Goal: Task Accomplishment & Management: Use online tool/utility

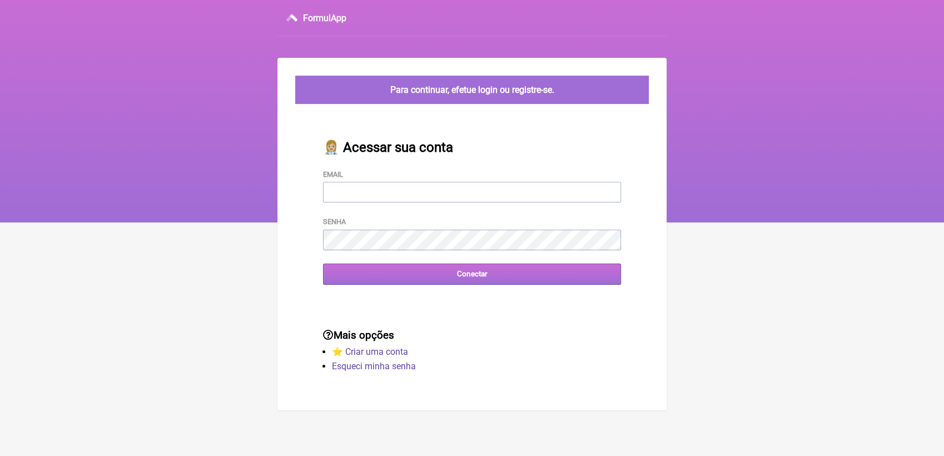
type input "[EMAIL_ADDRESS][DOMAIN_NAME]"
click at [464, 281] on input "Conectar" at bounding box center [472, 273] width 298 height 21
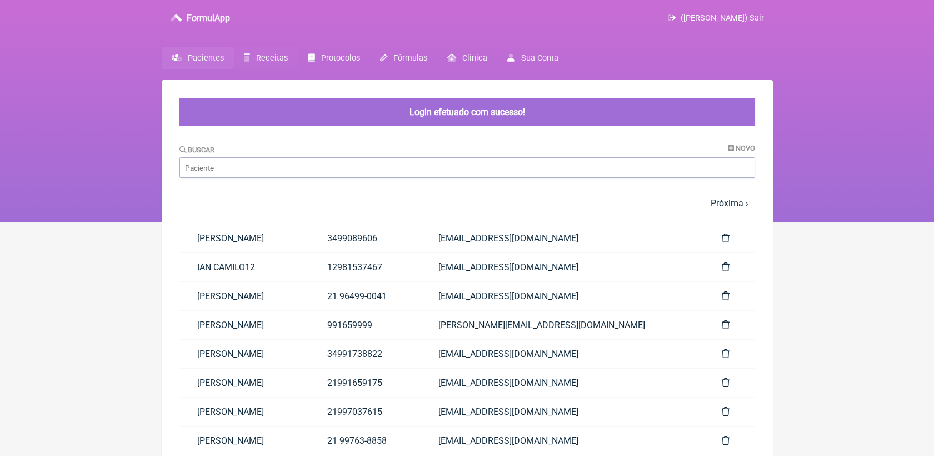
click at [274, 54] on span "Receitas" at bounding box center [272, 57] width 32 height 9
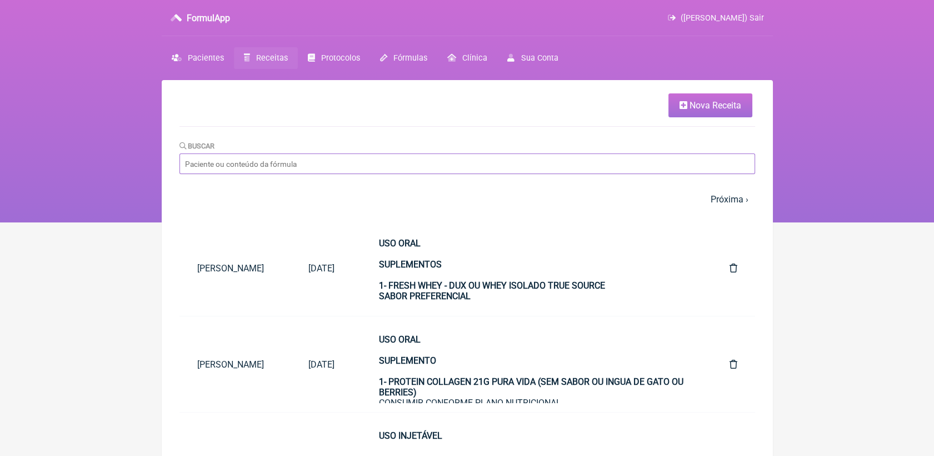
click at [388, 162] on input "Buscar" at bounding box center [468, 163] width 576 height 21
type input "daniell"
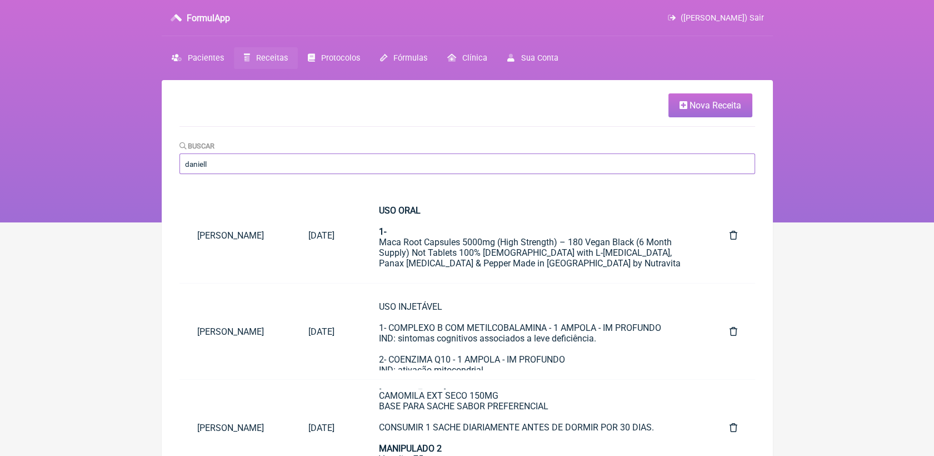
click at [329, 162] on input "daniell" at bounding box center [468, 163] width 576 height 21
type input "danielle bata"
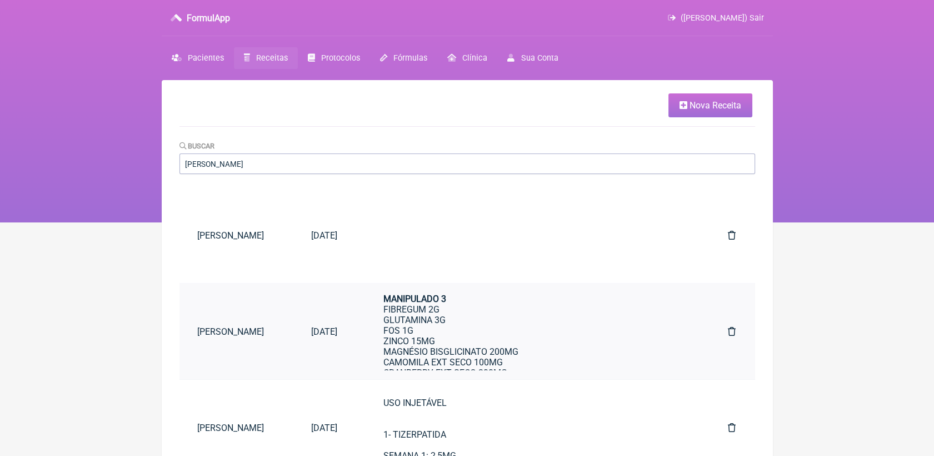
scroll to position [185, 0]
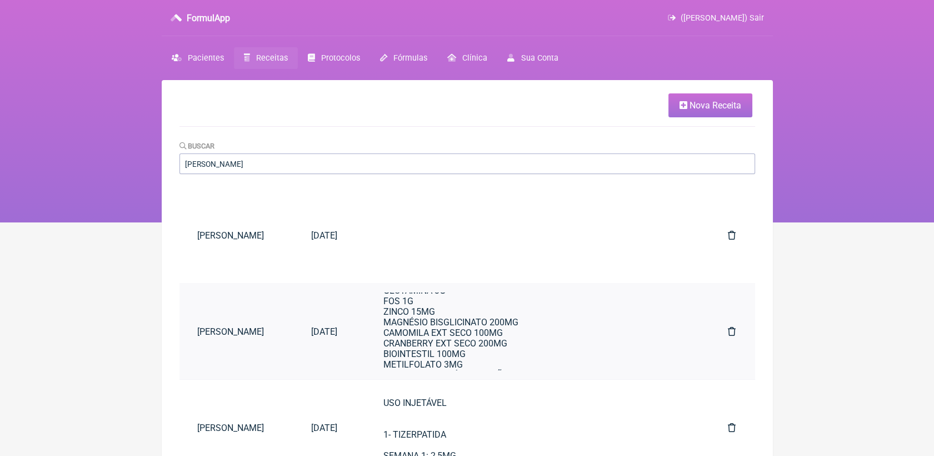
click at [503, 339] on div "USO ORAL MANIPULADO 1 CLONAPURE 1,8g SACHÊ OU GOMA POSOLOGIA: CONSUMIR 1 DOSE A…" at bounding box center [534, 301] width 300 height 370
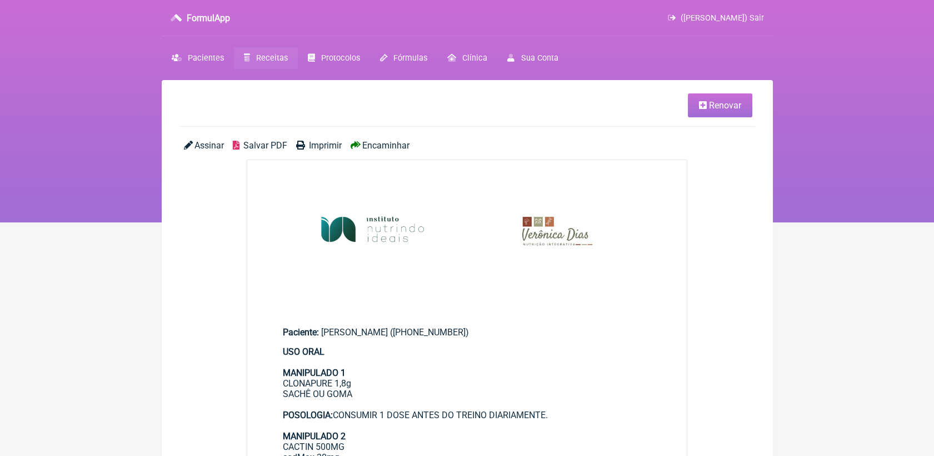
click at [733, 106] on span "Renovar" at bounding box center [725, 105] width 32 height 11
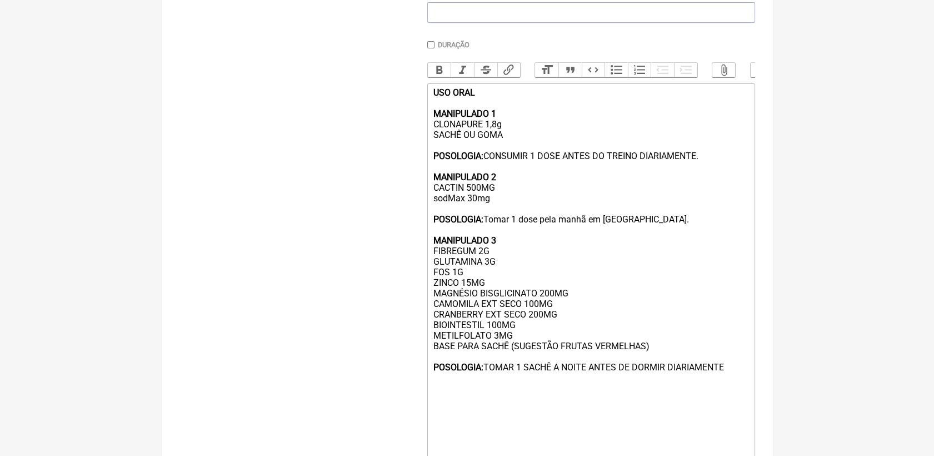
scroll to position [309, 0]
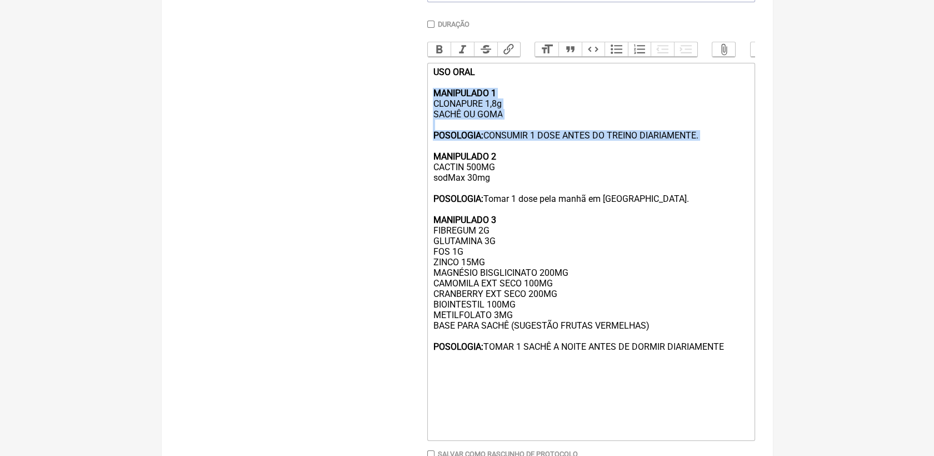
drag, startPoint x: 435, startPoint y: 107, endPoint x: 671, endPoint y: 158, distance: 242.4
click at [671, 158] on div "USO ORAL MANIPULADO 1 CLONAPURE 1,8g SACHÊ OU GOMA POSOLOGIA: CONSUMIR 1 DOSE A…" at bounding box center [591, 252] width 316 height 370
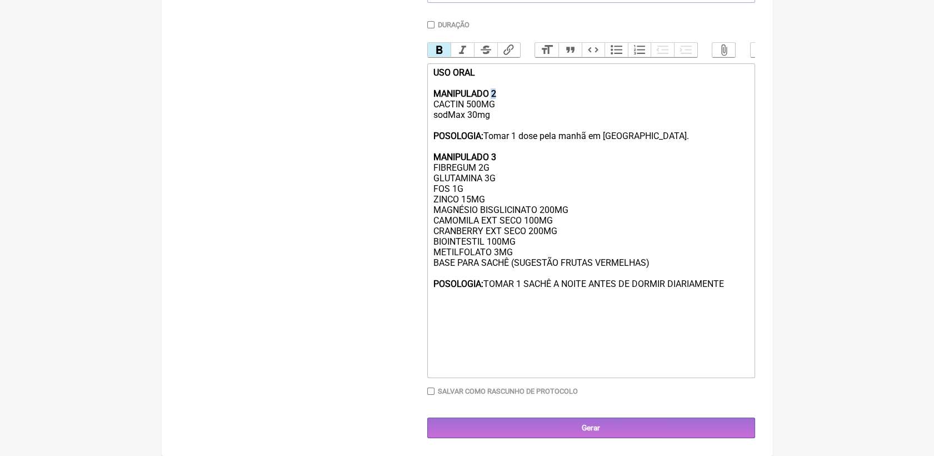
click at [497, 106] on div "USO ORAL MANIPULADO 2 CACTIN 500MG sodMax 30mg POSOLOGIA: Tomar 1 dose pela man…" at bounding box center [591, 220] width 316 height 306
click at [494, 162] on strong "MANIPULADO 3" at bounding box center [464, 157] width 63 height 11
drag, startPoint x: 433, startPoint y: 184, endPoint x: 510, endPoint y: 212, distance: 81.8
click at [510, 212] on div "USO ORAL MANIPULADO 1 CACTIN 500MG sodMax 30mg POSOLOGIA: Tomar 1 dose pela man…" at bounding box center [591, 220] width 316 height 306
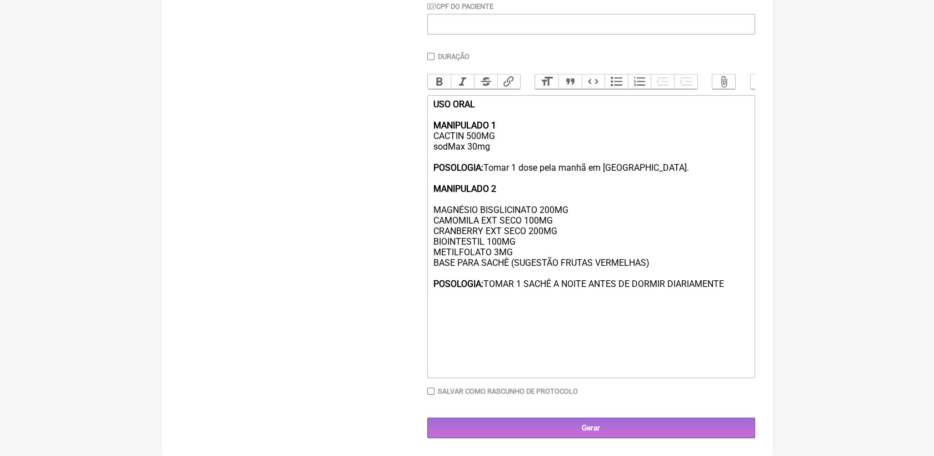
drag, startPoint x: 433, startPoint y: 216, endPoint x: 730, endPoint y: 281, distance: 303.9
click at [730, 281] on div "USO ORAL MANIPULADO 1 CACTIN 500MG sodMax 30mg POSOLOGIA: Tomar 1 dose pela man…" at bounding box center [591, 236] width 316 height 275
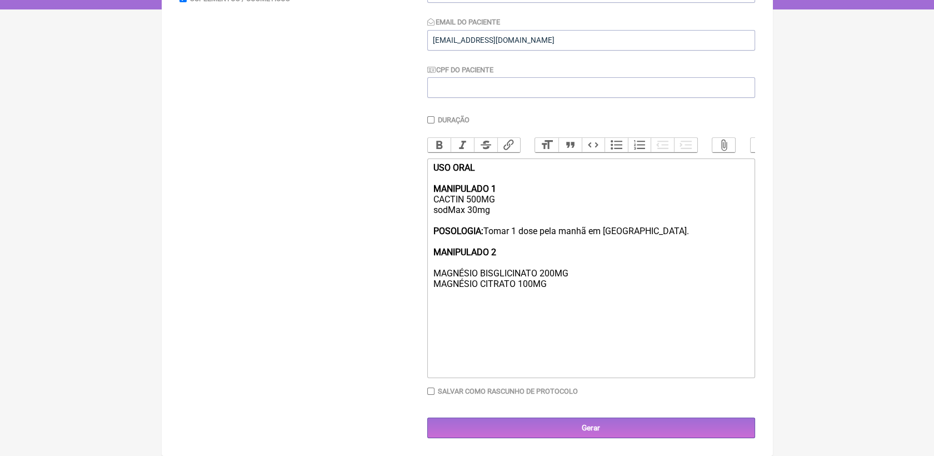
scroll to position [242, 0]
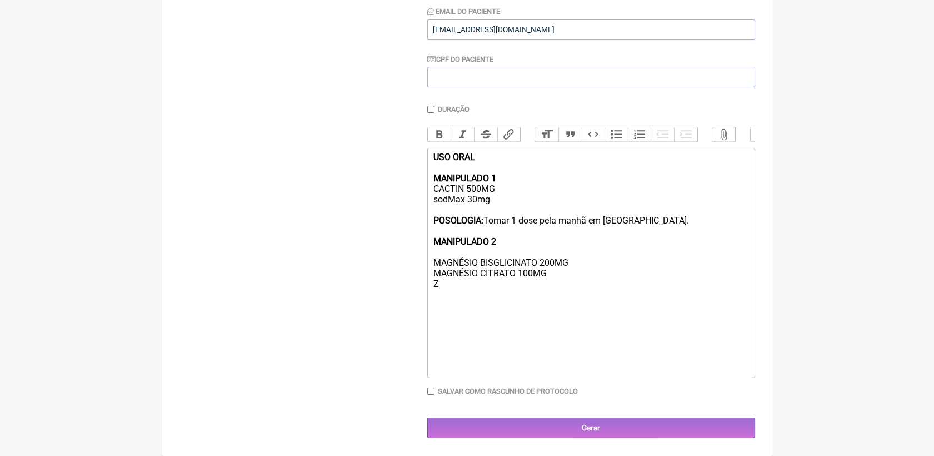
type trix-editor "<div><strong>USO ORAL<br>&nbsp;</strong><br><strong>MANIPULADO 1</strong><br>CA…"
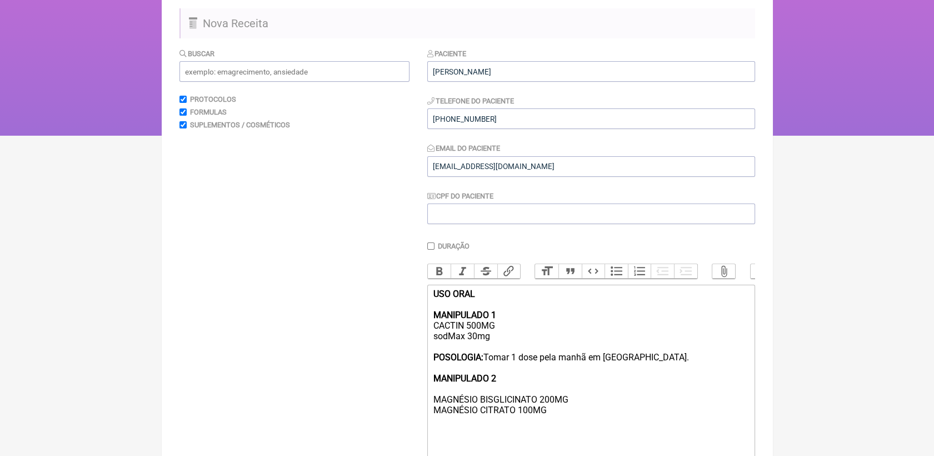
scroll to position [57, 0]
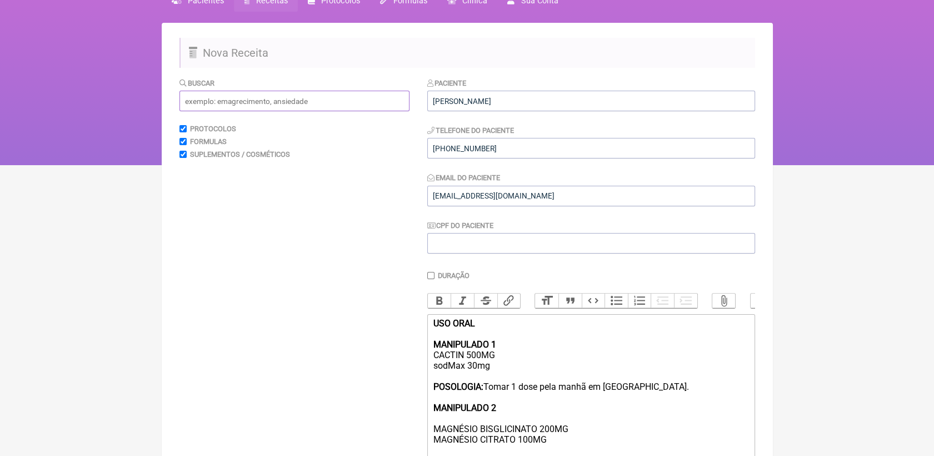
click at [392, 101] on input "text" at bounding box center [295, 101] width 230 height 21
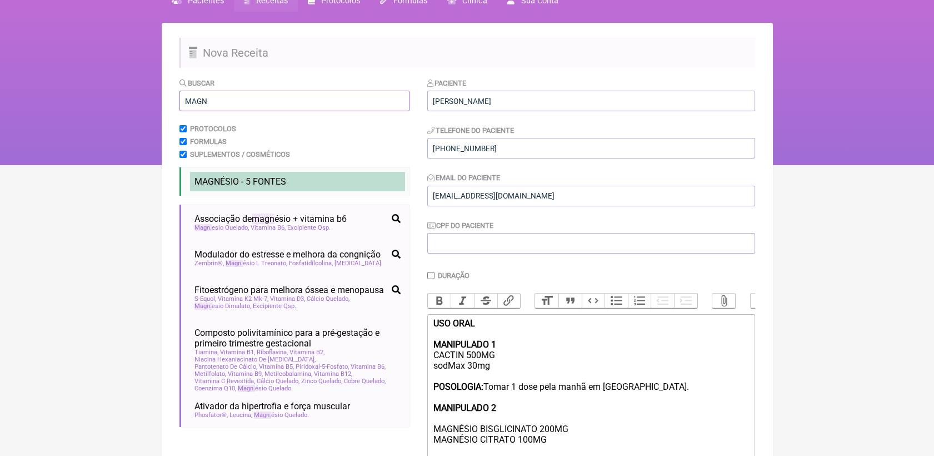
type input "MAGN"
click at [353, 179] on li "MAGN ÉSIO - 5 FONTES oral emagrecimento relaxamento sono" at bounding box center [297, 181] width 215 height 19
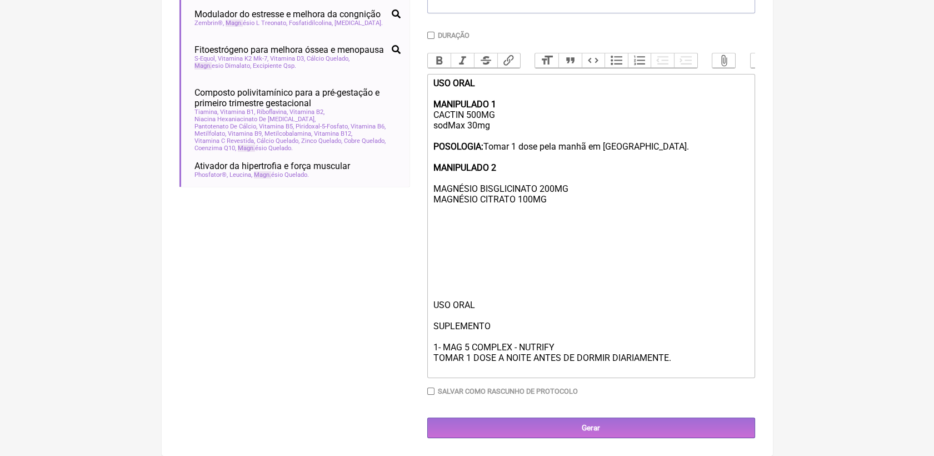
scroll to position [319, 0]
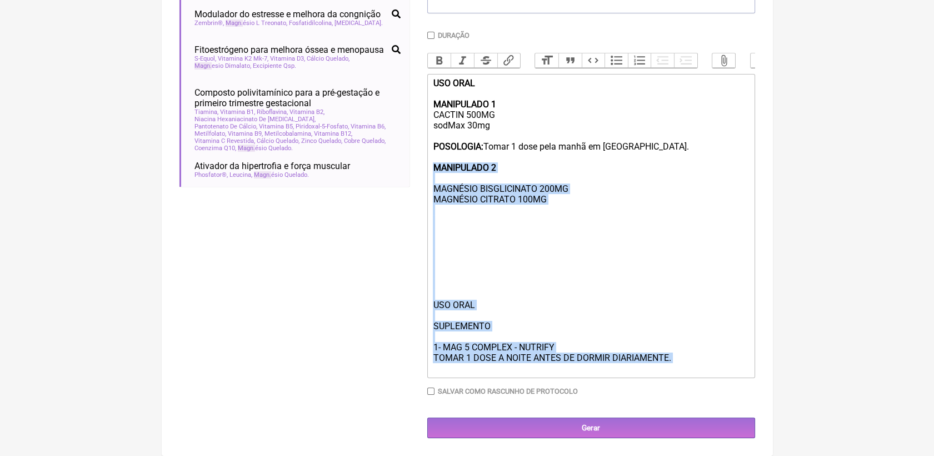
drag, startPoint x: 433, startPoint y: 159, endPoint x: 680, endPoint y: 362, distance: 319.9
click at [682, 364] on trix-editor "USO ORAL MANIPULADO 1 CACTIN 500MG sodMax 30mg POSOLOGIA: Tomar 1 dose pela man…" at bounding box center [591, 226] width 328 height 304
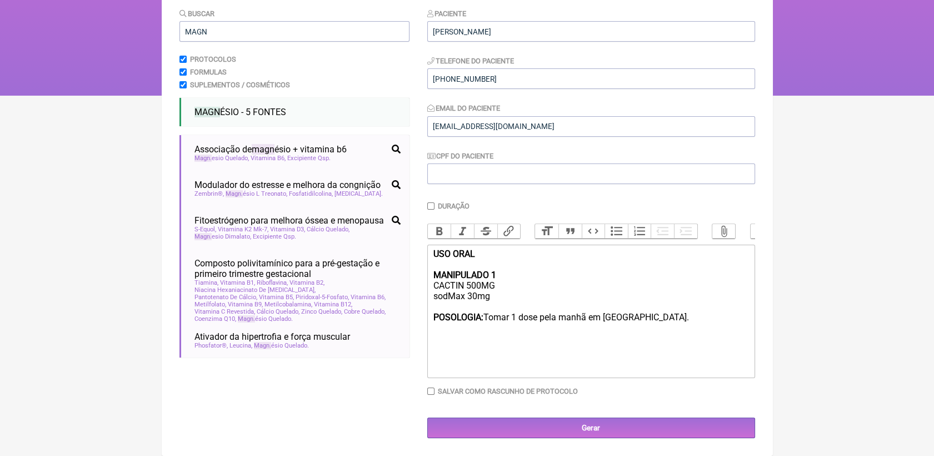
scroll to position [140, 0]
type trix-editor "<div><strong>USO ORAL<br>&nbsp;</strong><br><strong>MANIPULADO 1</strong><br>CA…"
click at [608, 424] on input "Gerar" at bounding box center [591, 427] width 328 height 21
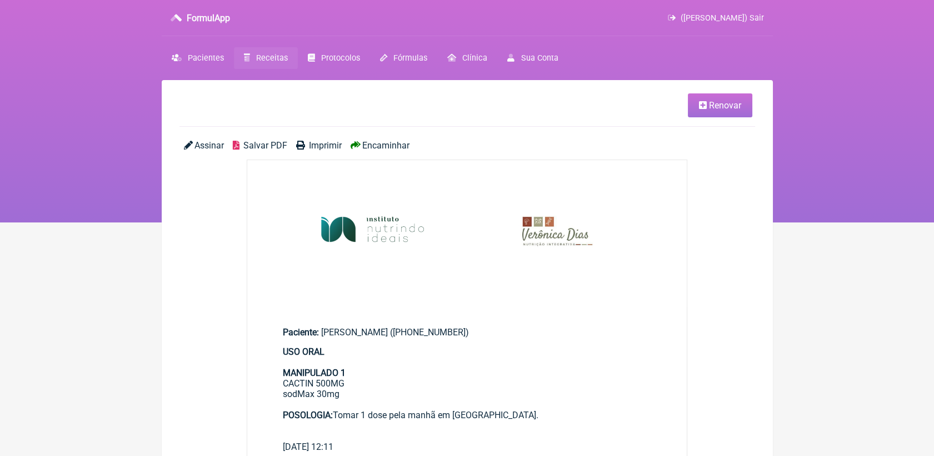
click at [264, 145] on span "Salvar PDF" at bounding box center [265, 145] width 44 height 11
